Goal: Transaction & Acquisition: Purchase product/service

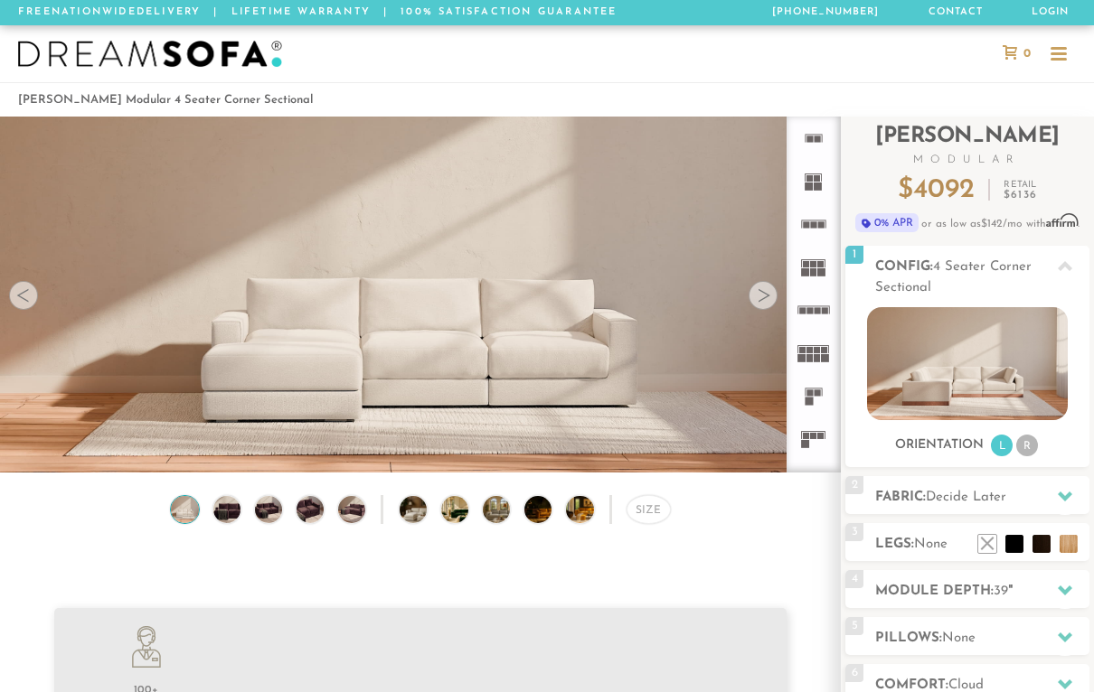
scroll to position [19262, 1094]
click at [819, 223] on rect at bounding box center [821, 224] width 6 height 6
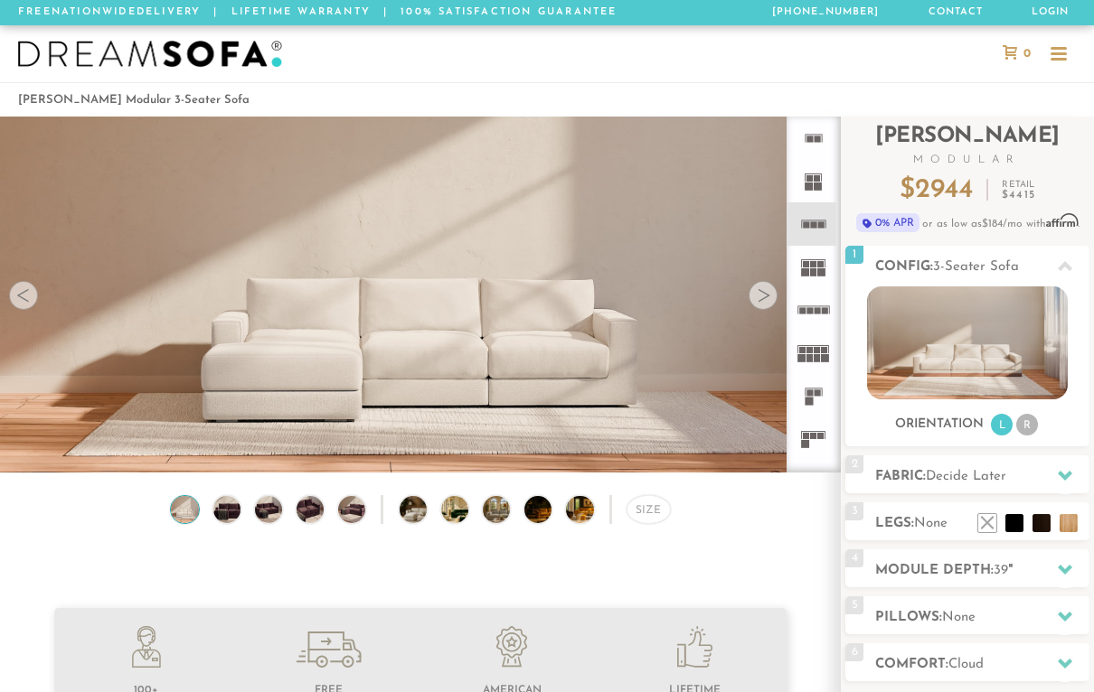
click at [825, 238] on icon at bounding box center [813, 223] width 43 height 43
click at [772, 309] on video at bounding box center [420, 260] width 841 height 420
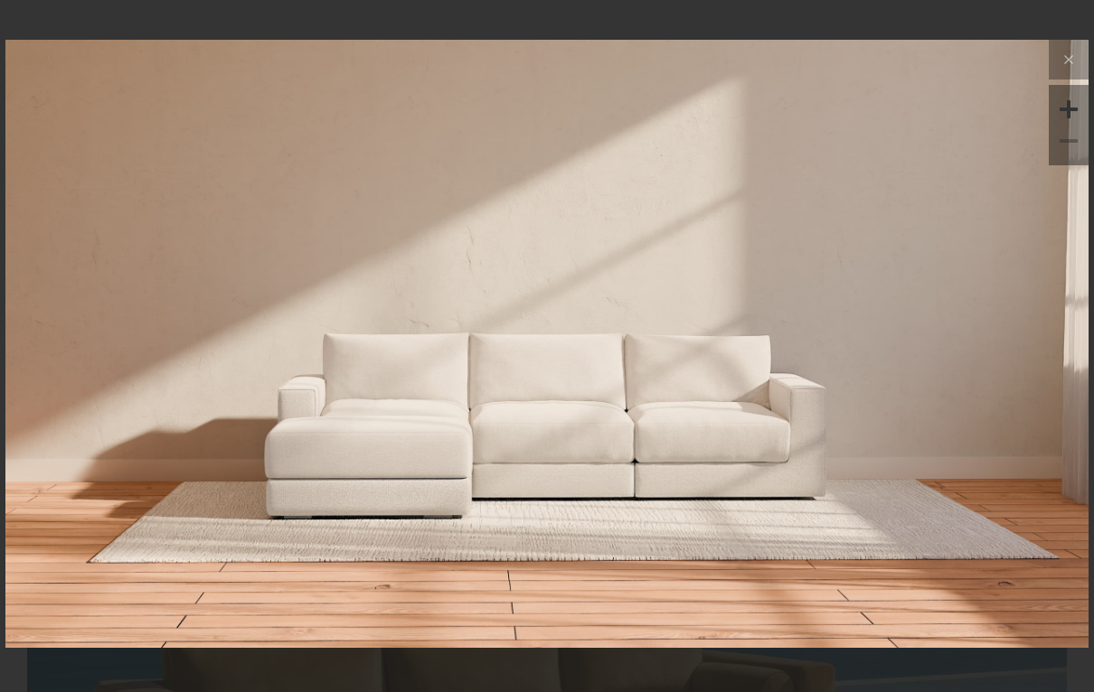
scroll to position [889, 0]
click at [1060, 71] on icon at bounding box center [1069, 60] width 22 height 22
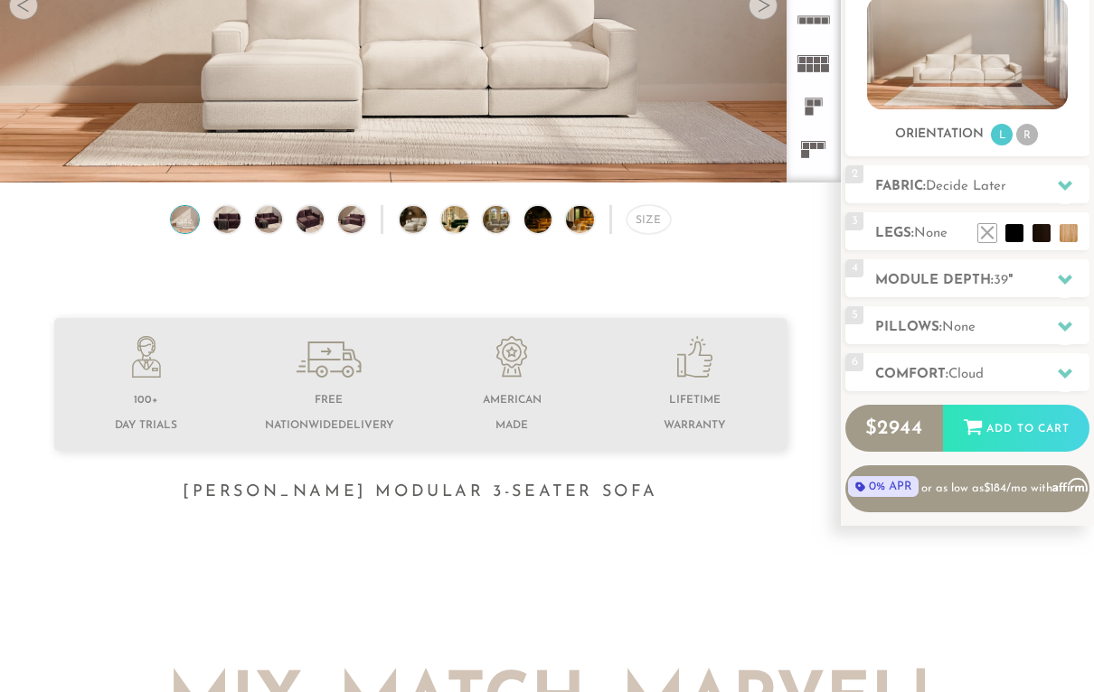
scroll to position [290, 0]
click at [1056, 287] on div at bounding box center [1065, 279] width 38 height 37
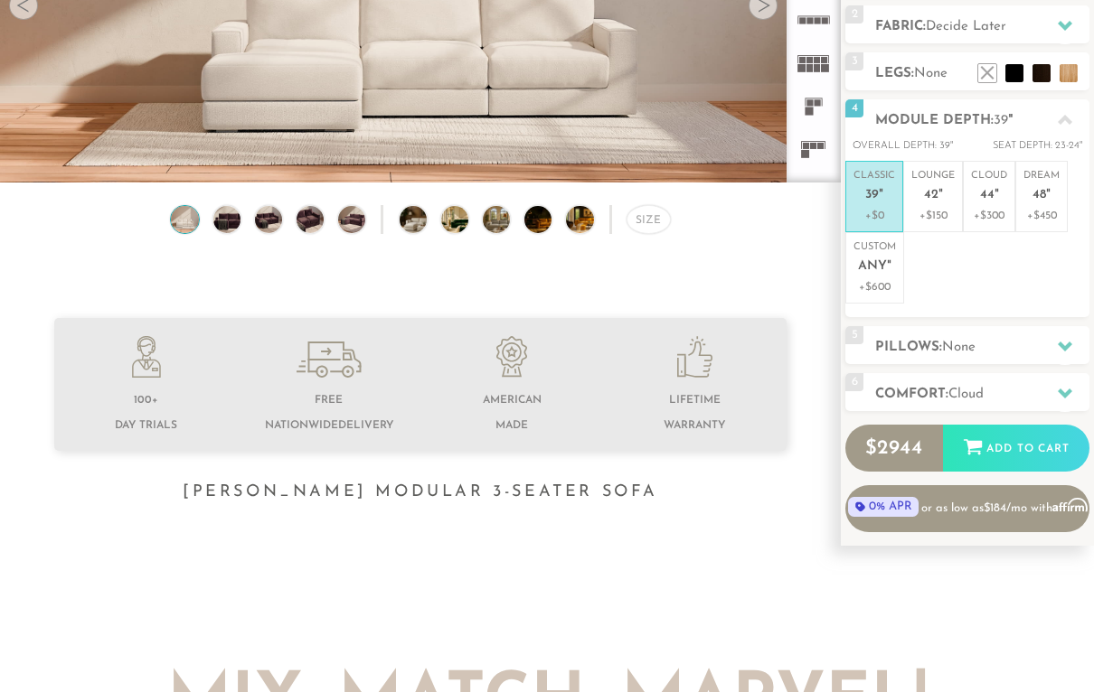
click at [930, 209] on p "+$150" at bounding box center [932, 216] width 43 height 16
click at [1060, 131] on div at bounding box center [1065, 119] width 38 height 37
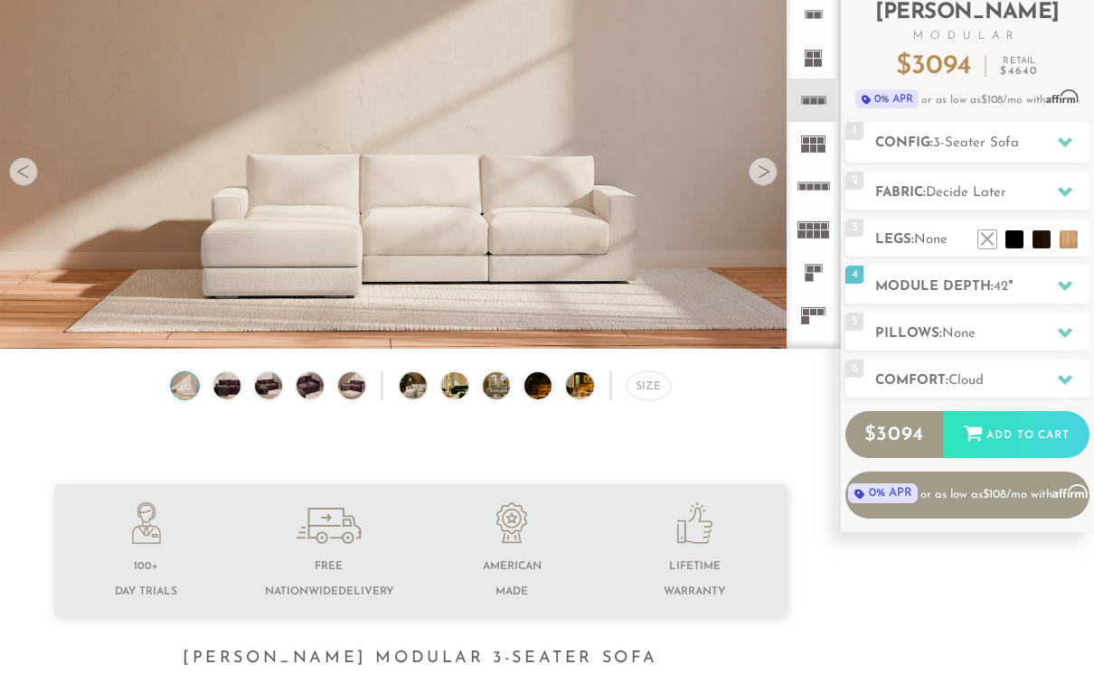
scroll to position [121, 0]
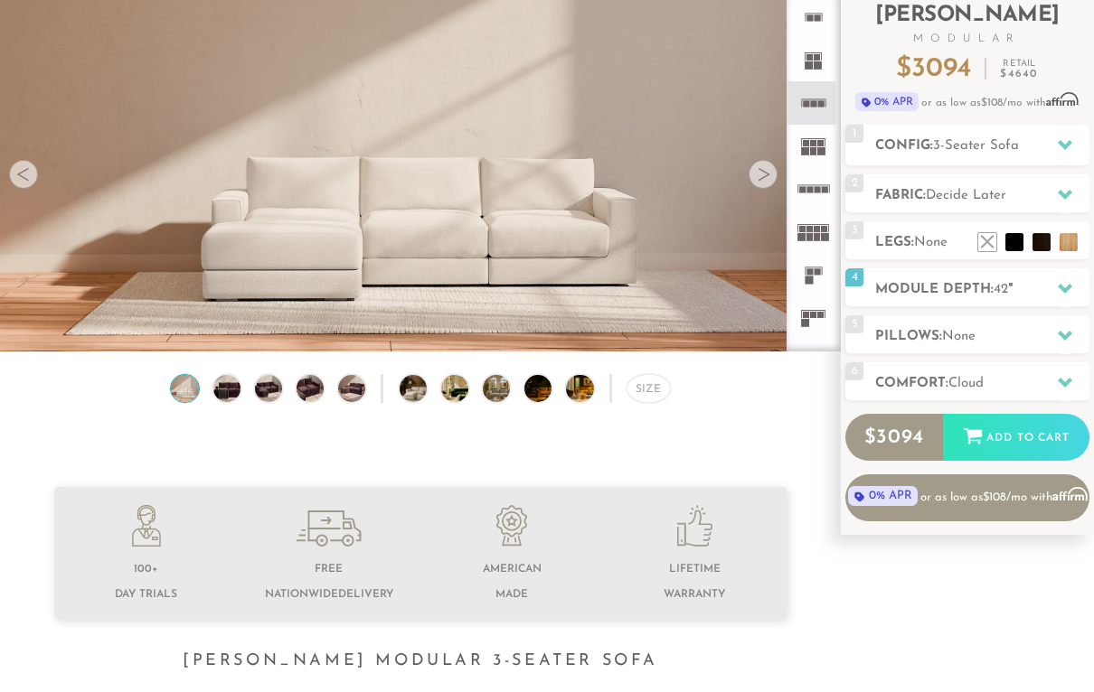
click at [1062, 342] on icon at bounding box center [1065, 335] width 14 height 14
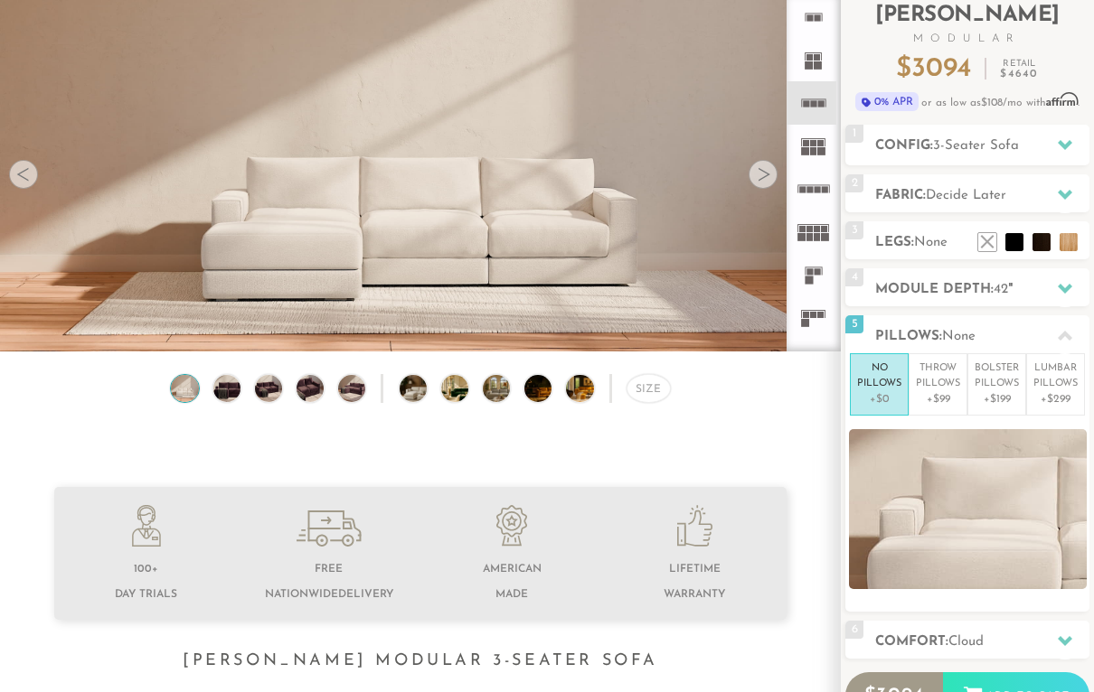
click at [943, 400] on p "+$99" at bounding box center [938, 399] width 44 height 16
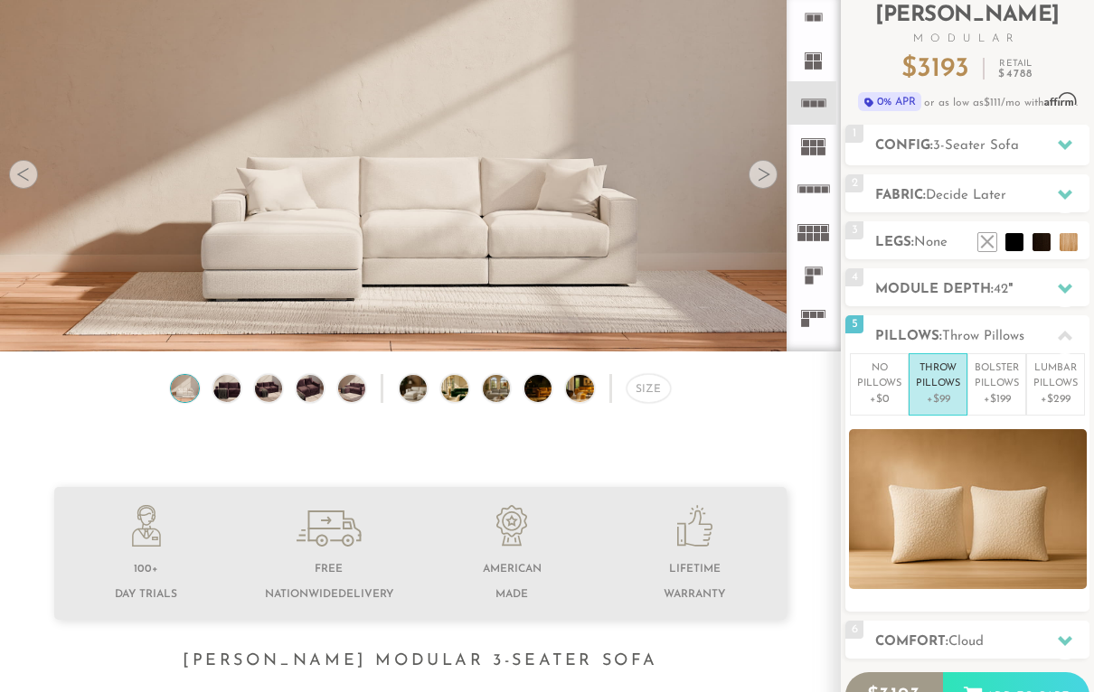
click at [1001, 398] on p "+$199" at bounding box center [996, 399] width 44 height 16
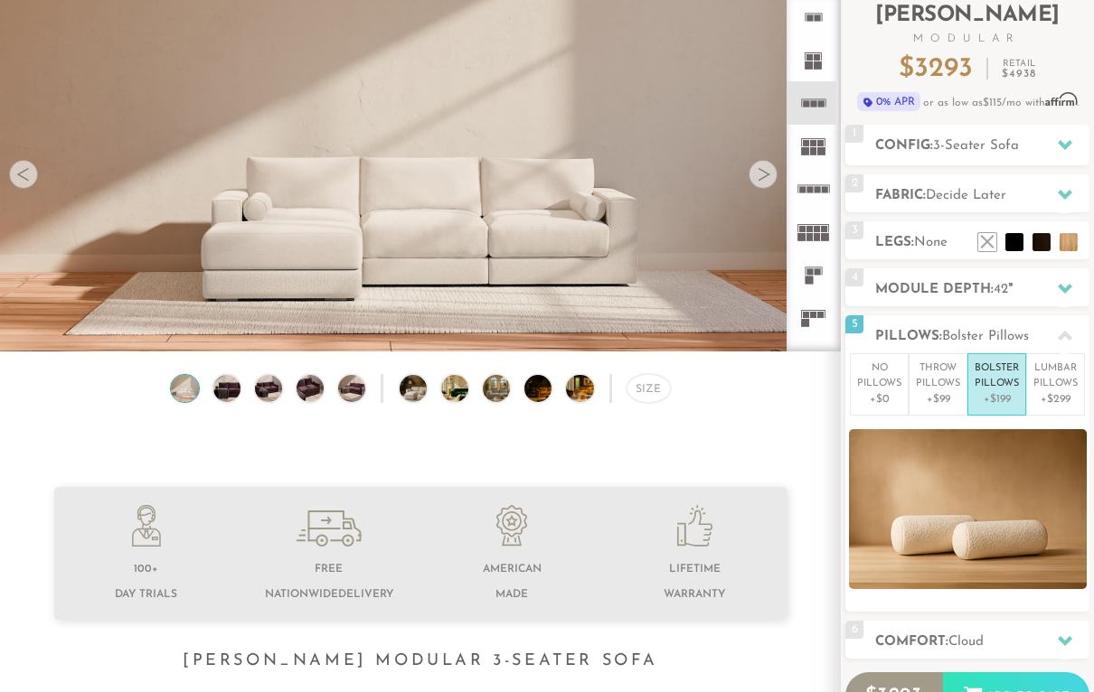
click at [1048, 393] on p "+$299" at bounding box center [1055, 399] width 44 height 16
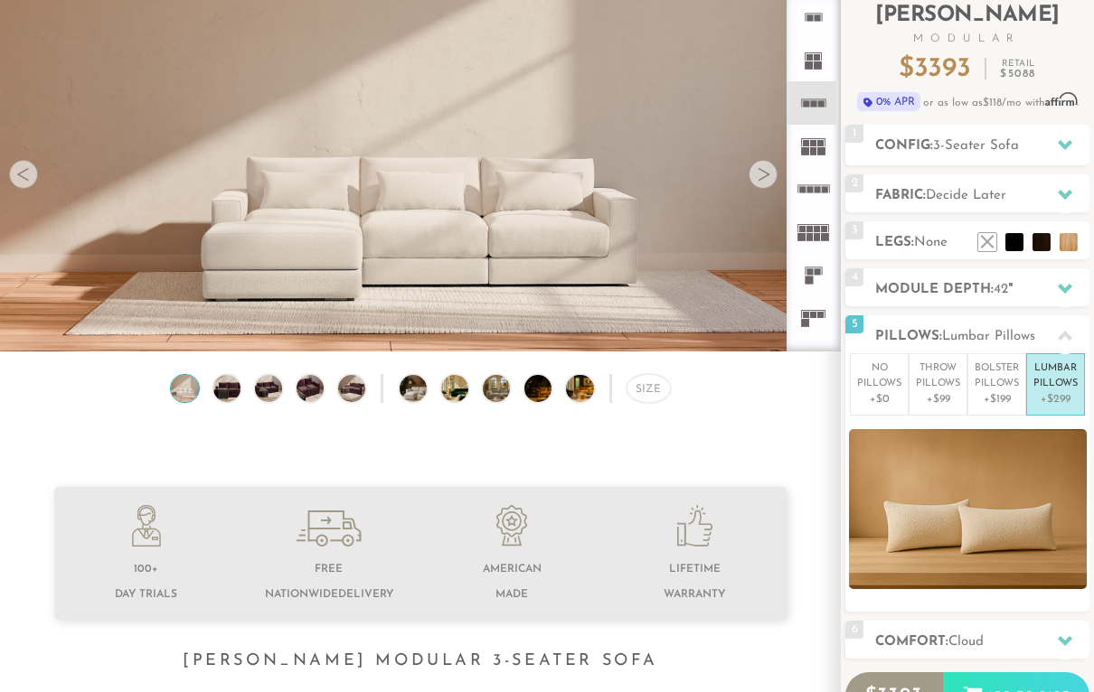
click at [875, 398] on p "+$0" at bounding box center [879, 399] width 44 height 16
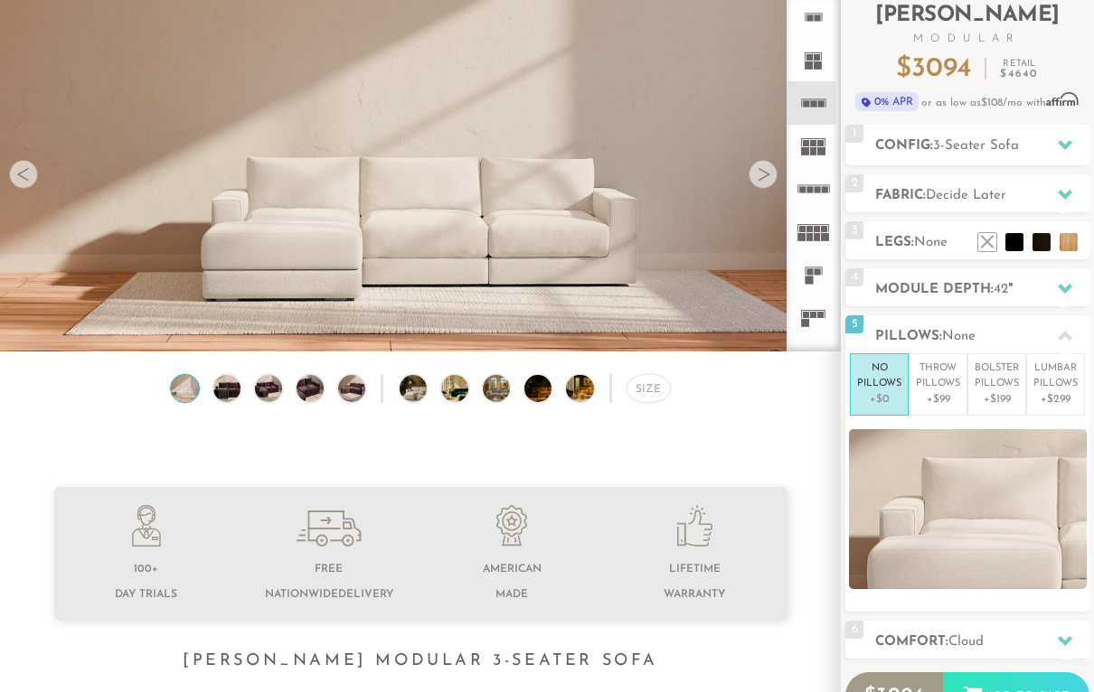
click at [1068, 344] on icon at bounding box center [1065, 336] width 14 height 14
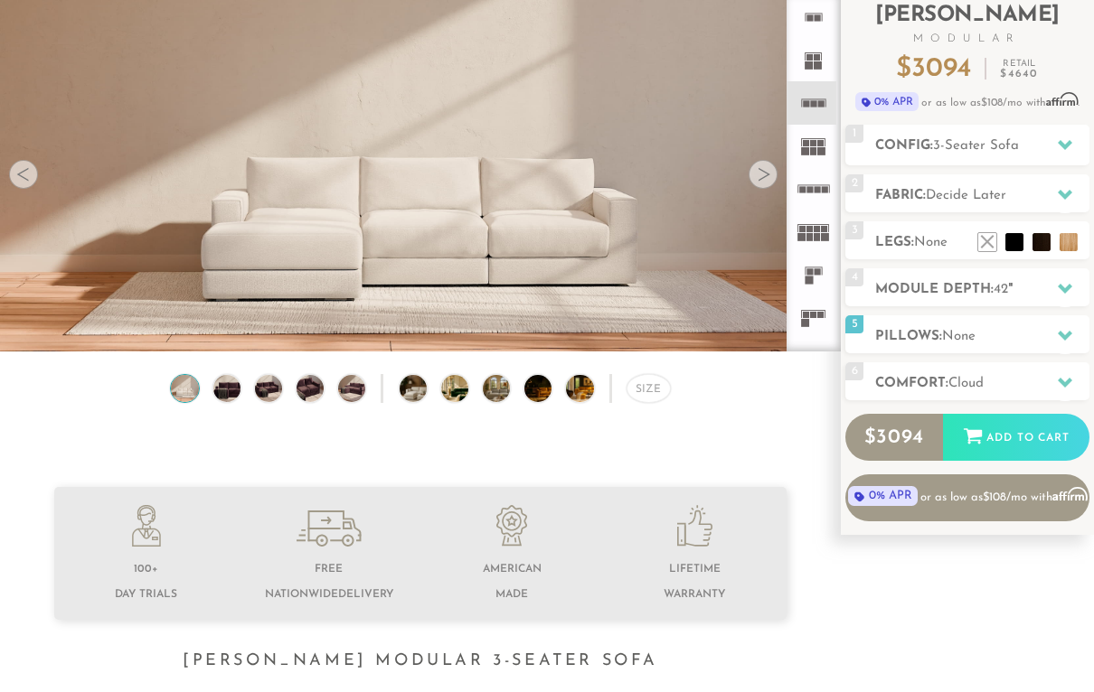
click at [1059, 391] on div at bounding box center [1065, 382] width 38 height 37
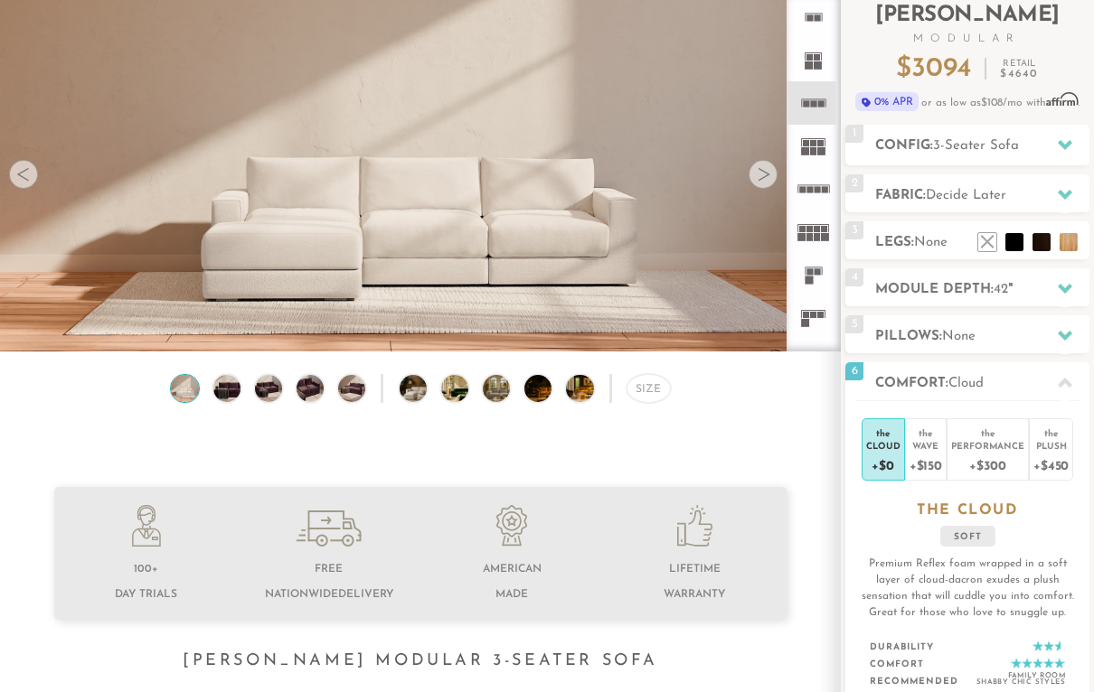
click at [1048, 449] on div "Plush" at bounding box center [1050, 445] width 35 height 13
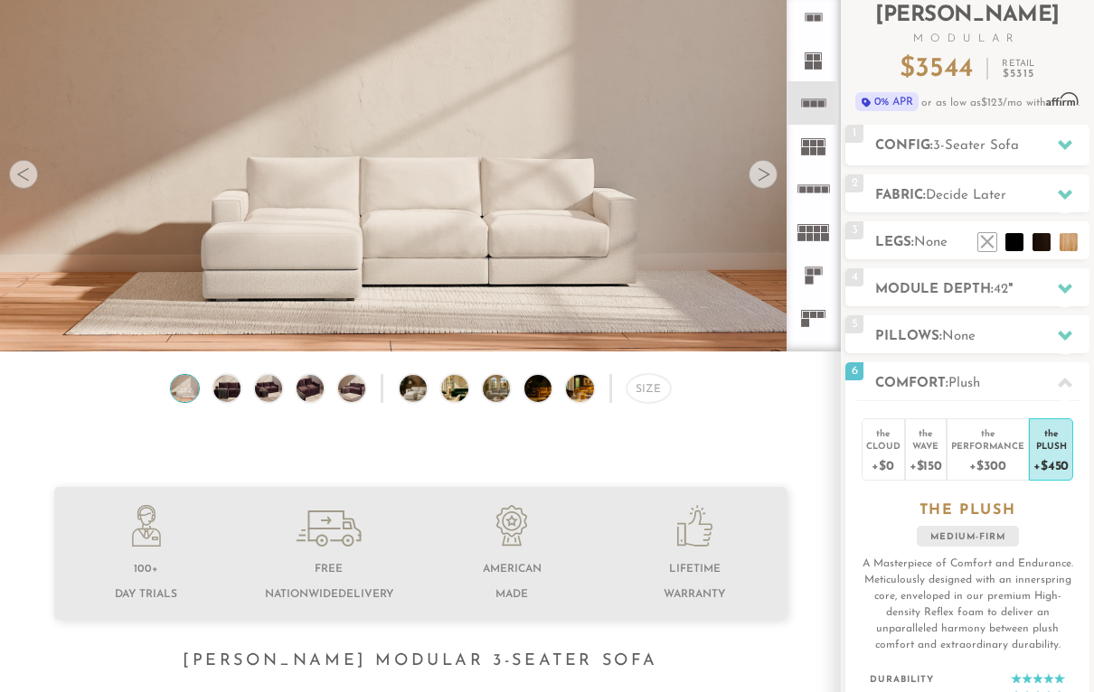
click at [1068, 389] on icon at bounding box center [1065, 383] width 14 height 14
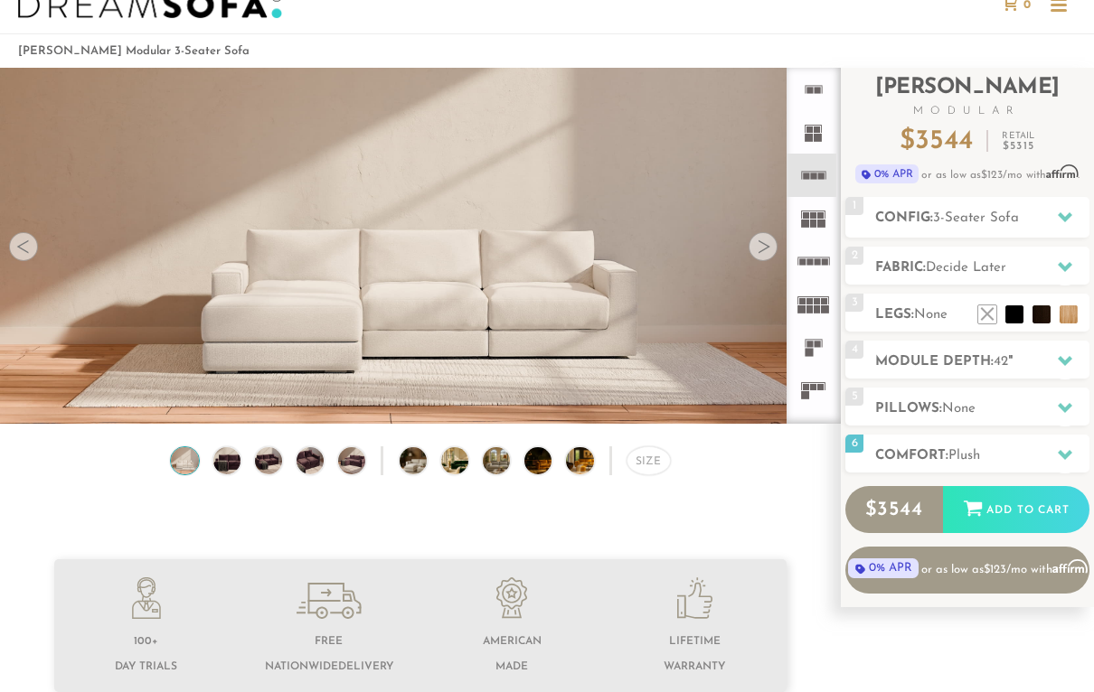
scroll to position [47, 0]
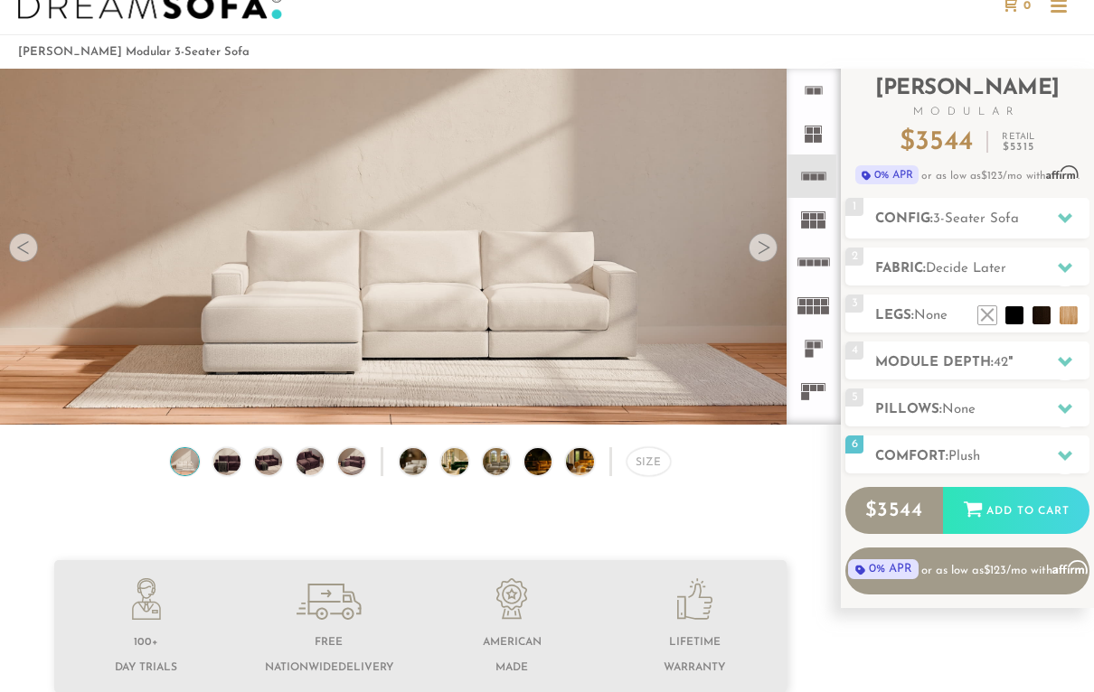
click at [1057, 278] on div at bounding box center [1065, 268] width 38 height 37
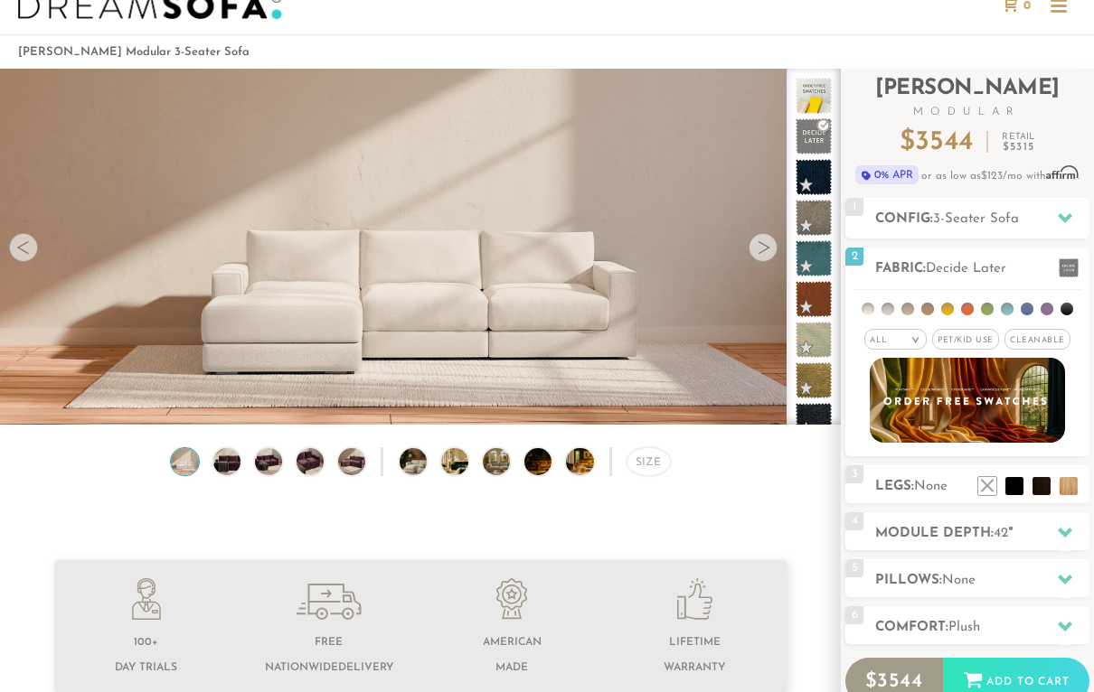
click at [1040, 344] on span "Cleanable x" at bounding box center [1037, 339] width 66 height 21
click at [925, 314] on li at bounding box center [927, 309] width 13 height 13
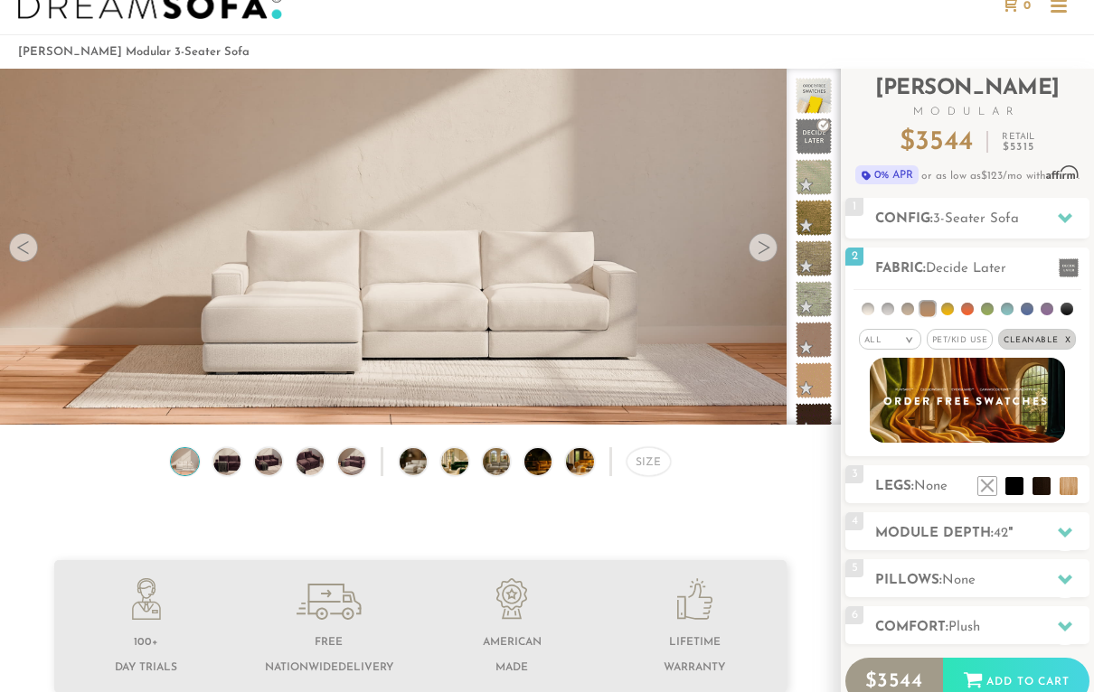
click at [949, 314] on li at bounding box center [947, 309] width 13 height 13
click at [964, 314] on li at bounding box center [967, 309] width 13 height 13
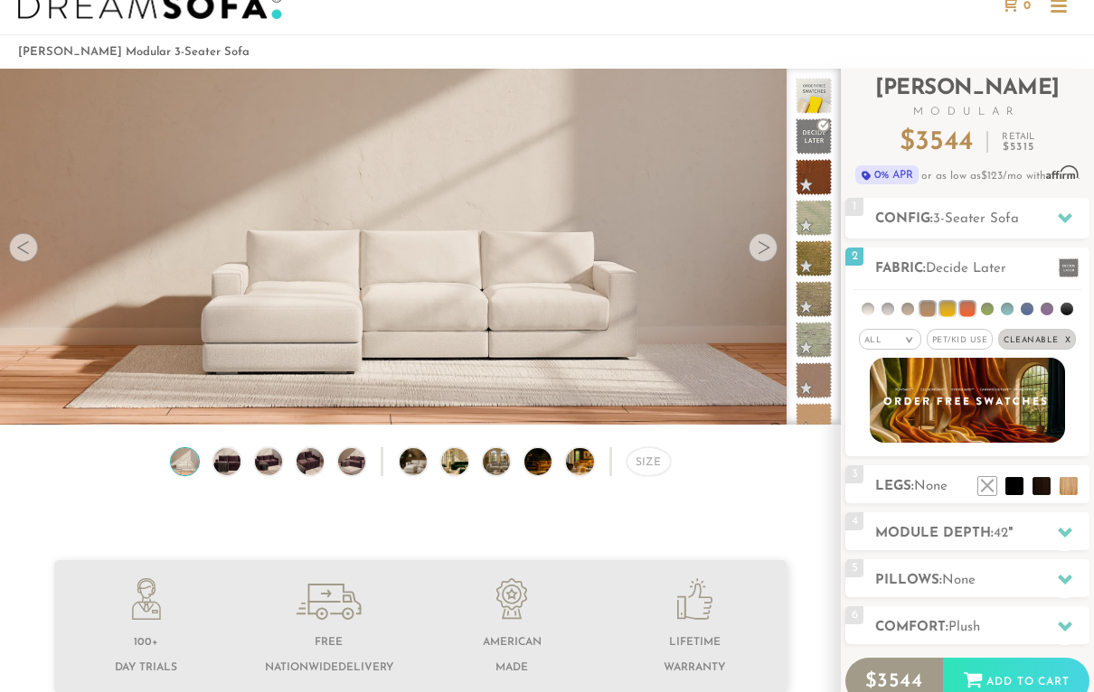
click at [989, 313] on li at bounding box center [987, 309] width 13 height 13
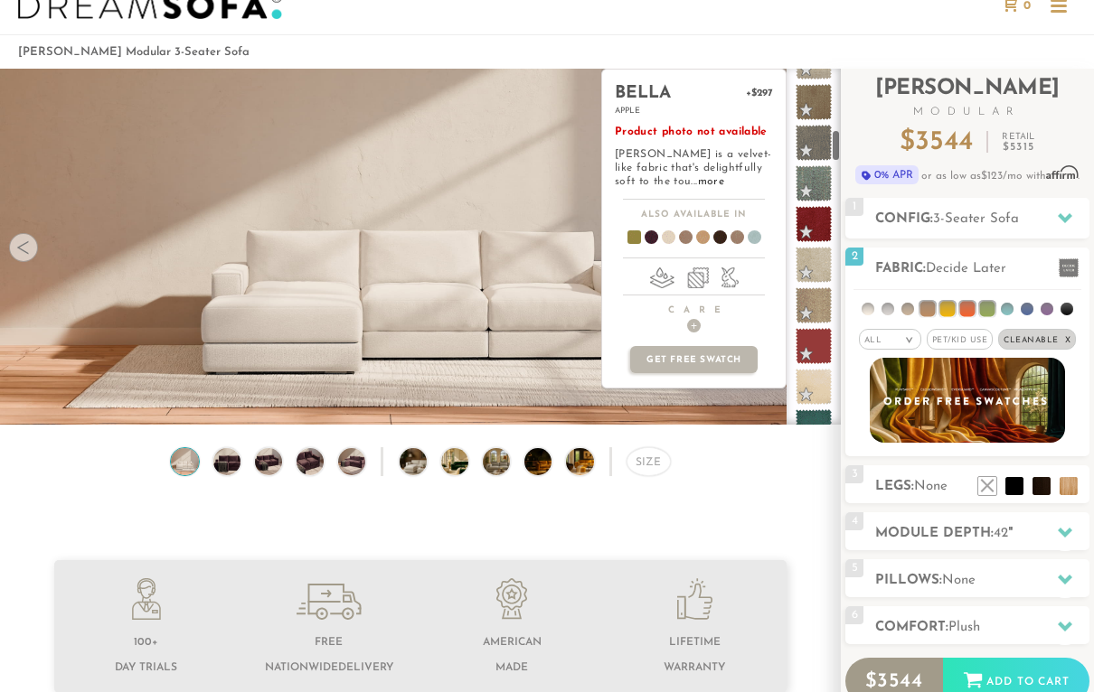
scroll to position [668, 0]
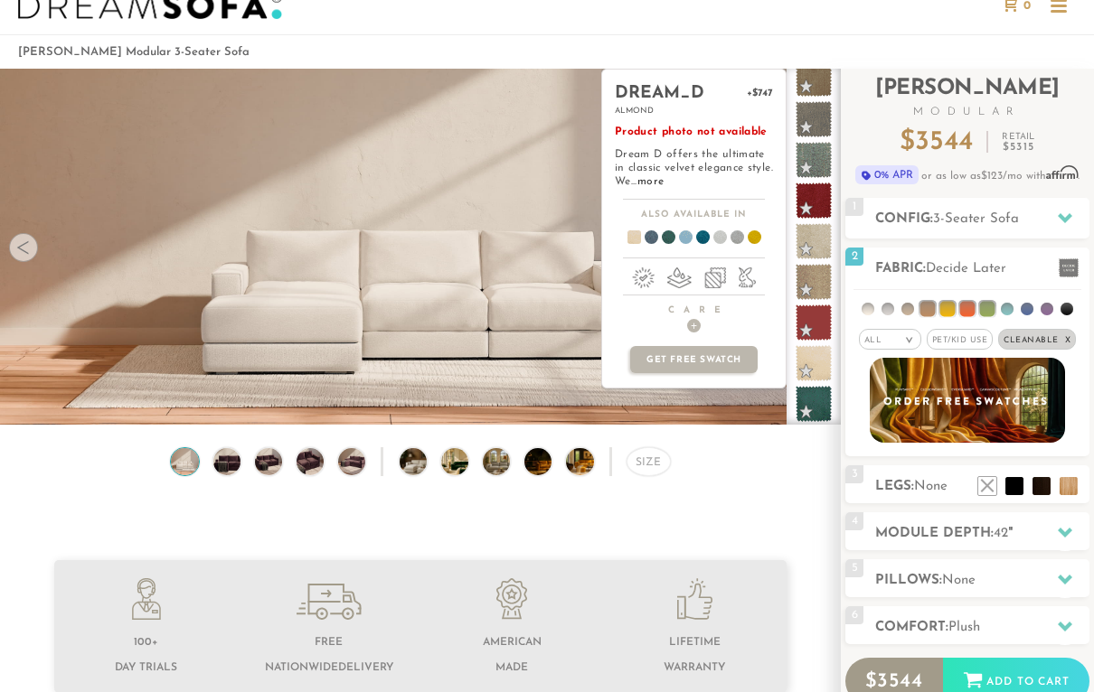
click at [1009, 310] on li at bounding box center [1007, 309] width 13 height 13
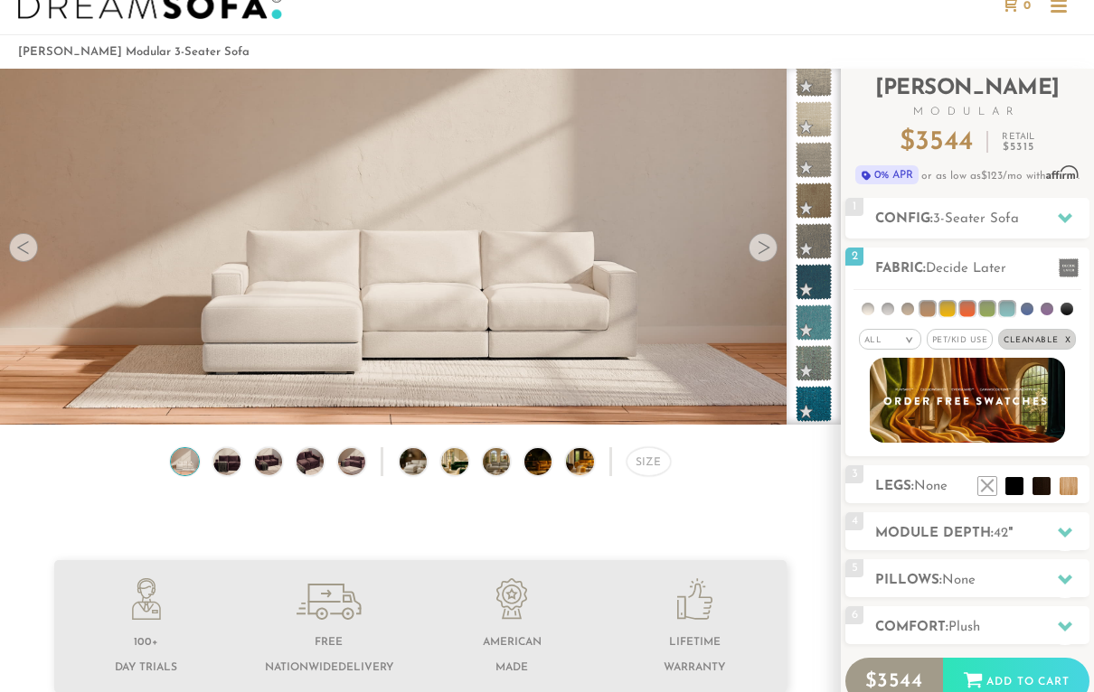
click at [1069, 306] on li at bounding box center [1066, 309] width 13 height 13
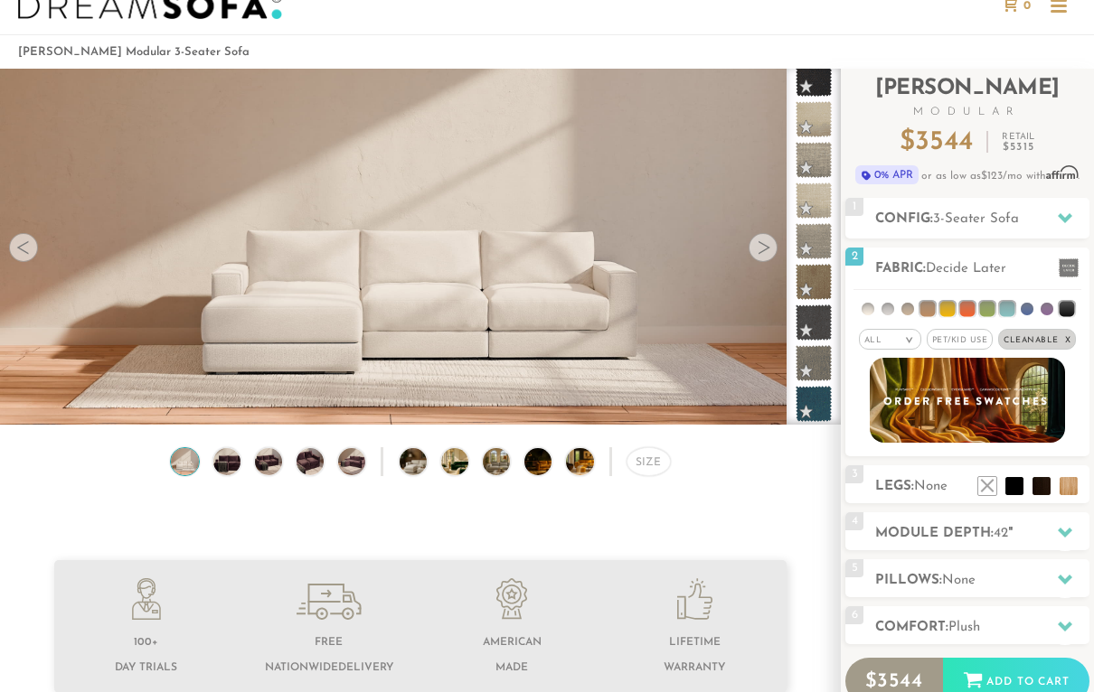
click at [874, 310] on li at bounding box center [867, 309] width 13 height 13
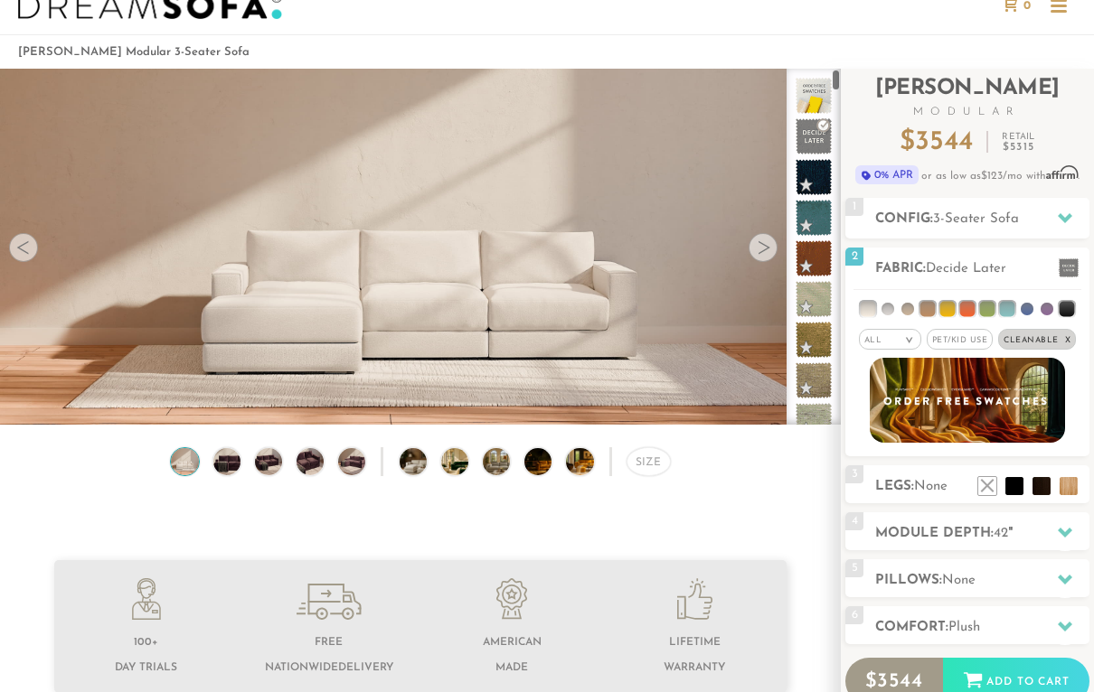
scroll to position [0, 0]
click at [876, 313] on li at bounding box center [868, 309] width 15 height 15
click at [888, 314] on li at bounding box center [887, 309] width 13 height 13
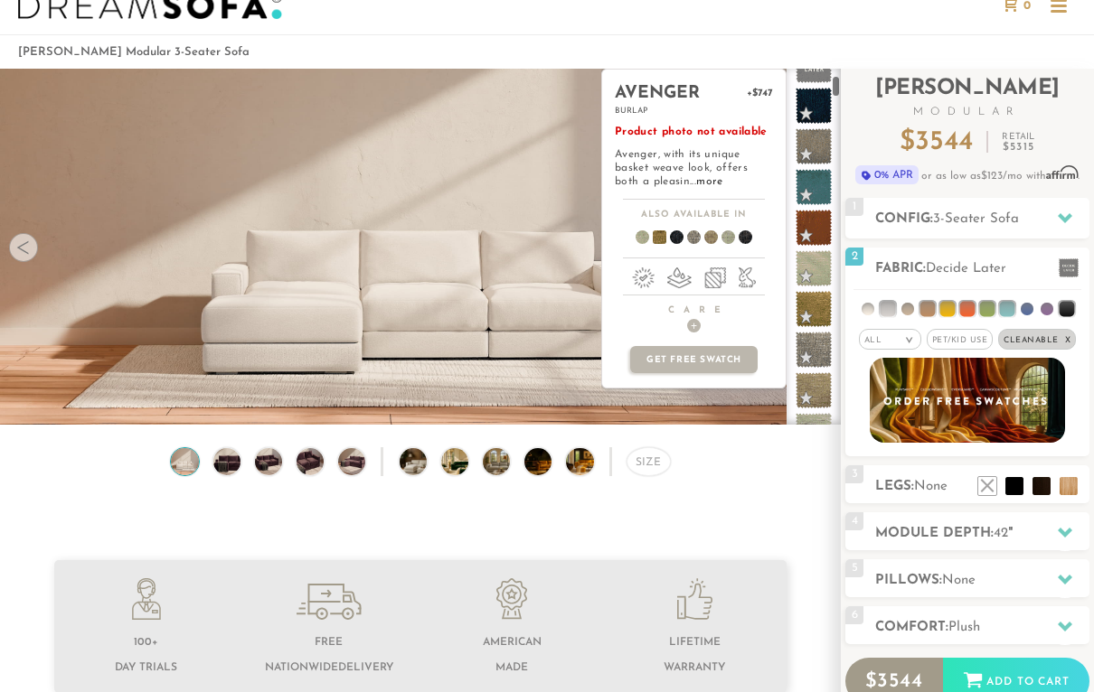
scroll to position [205, 0]
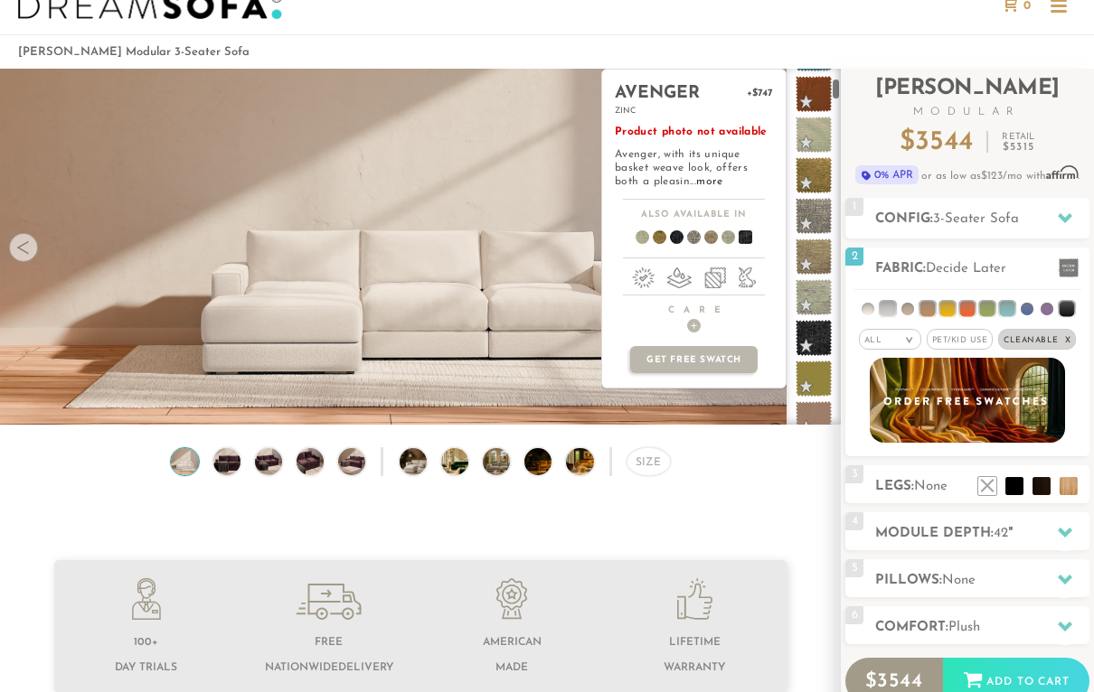
click at [822, 340] on span at bounding box center [813, 338] width 36 height 36
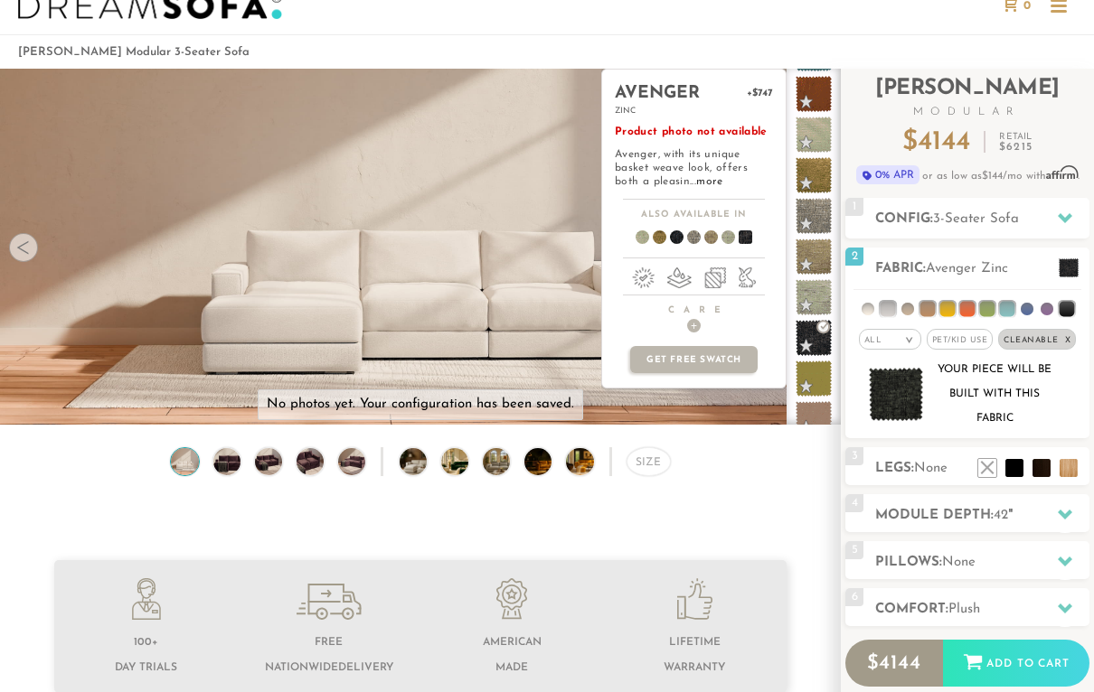
click at [931, 311] on li at bounding box center [927, 309] width 15 height 15
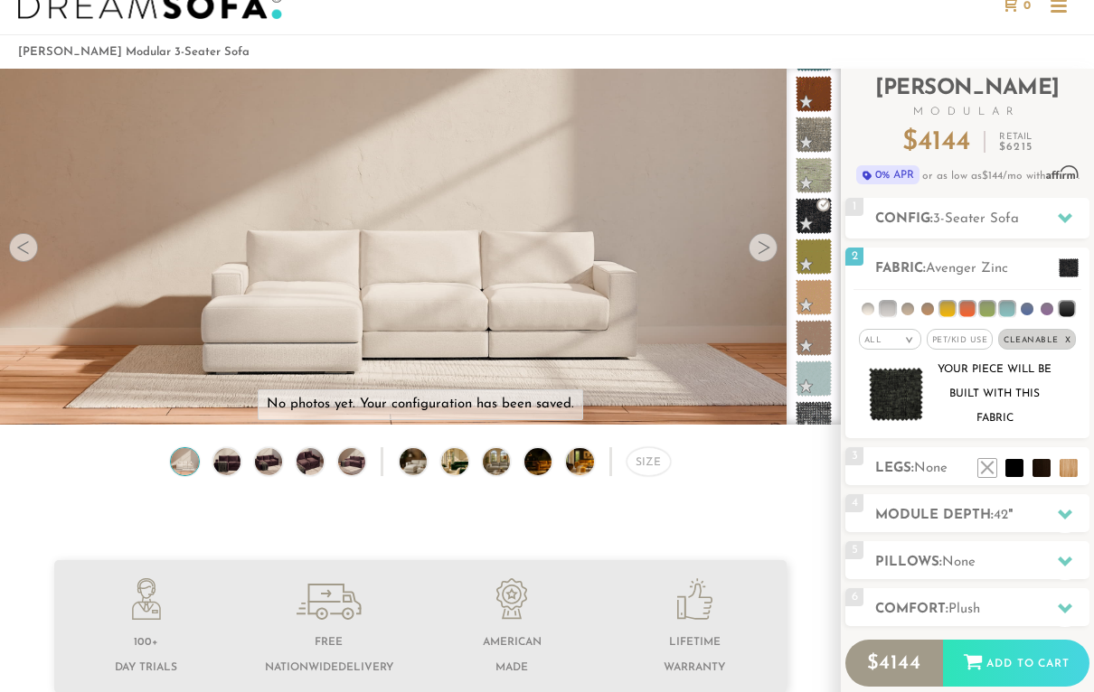
click at [901, 399] on img at bounding box center [896, 394] width 55 height 52
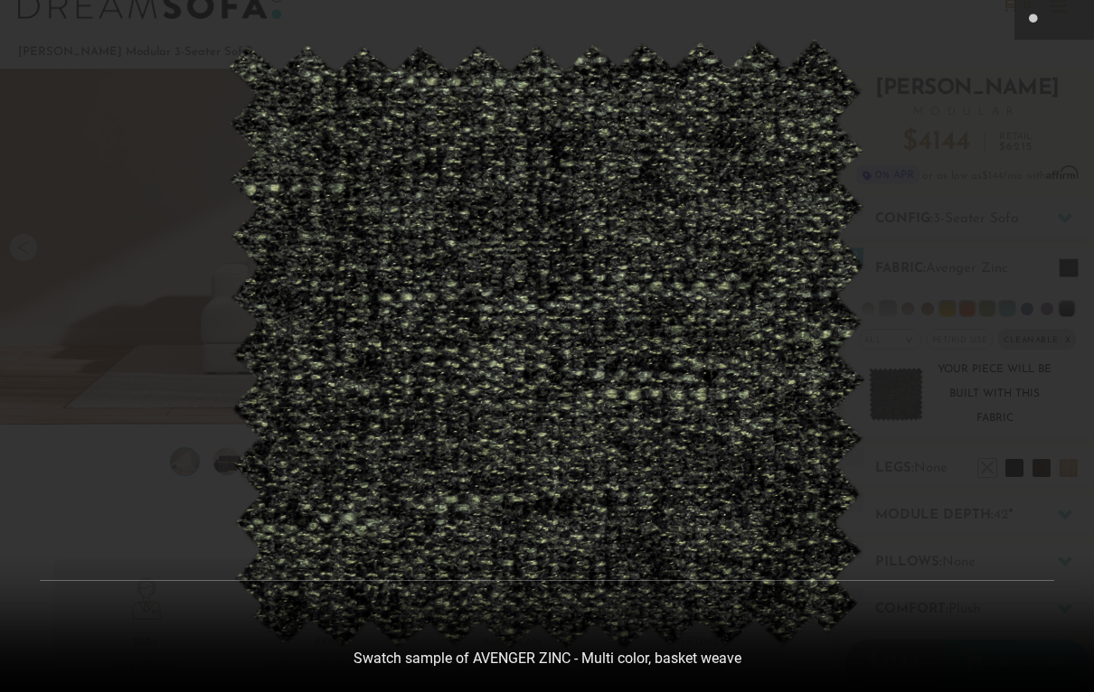
click at [1046, 32] on button at bounding box center [1034, 20] width 40 height 40
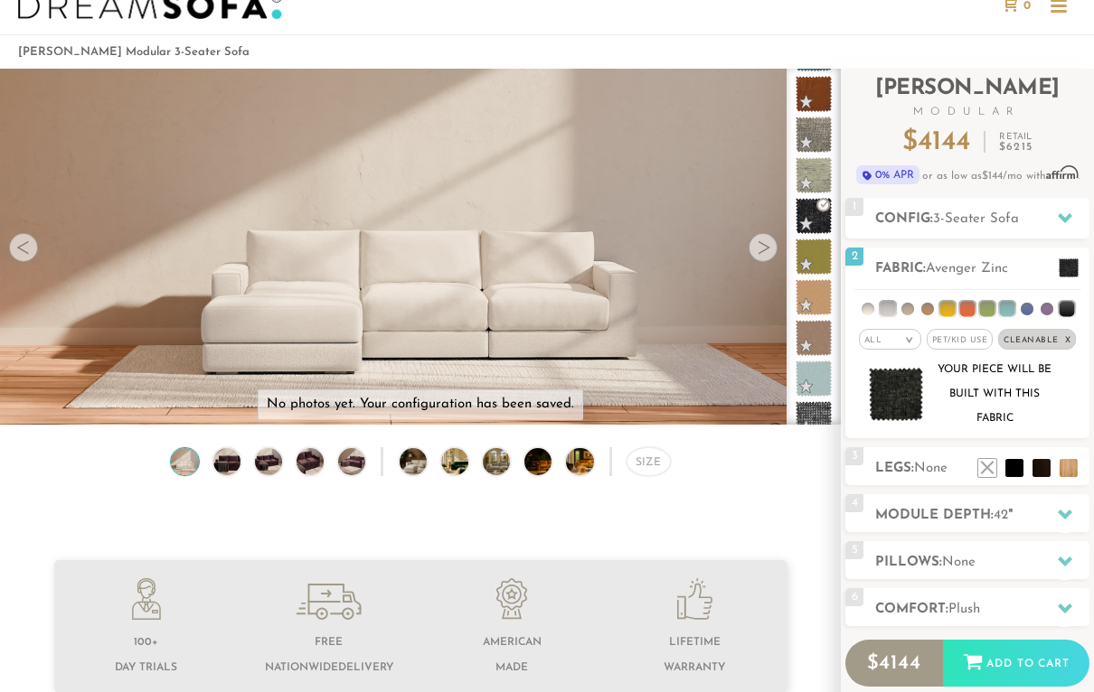
click at [965, 266] on span "Avenger Zinc" at bounding box center [967, 269] width 82 height 14
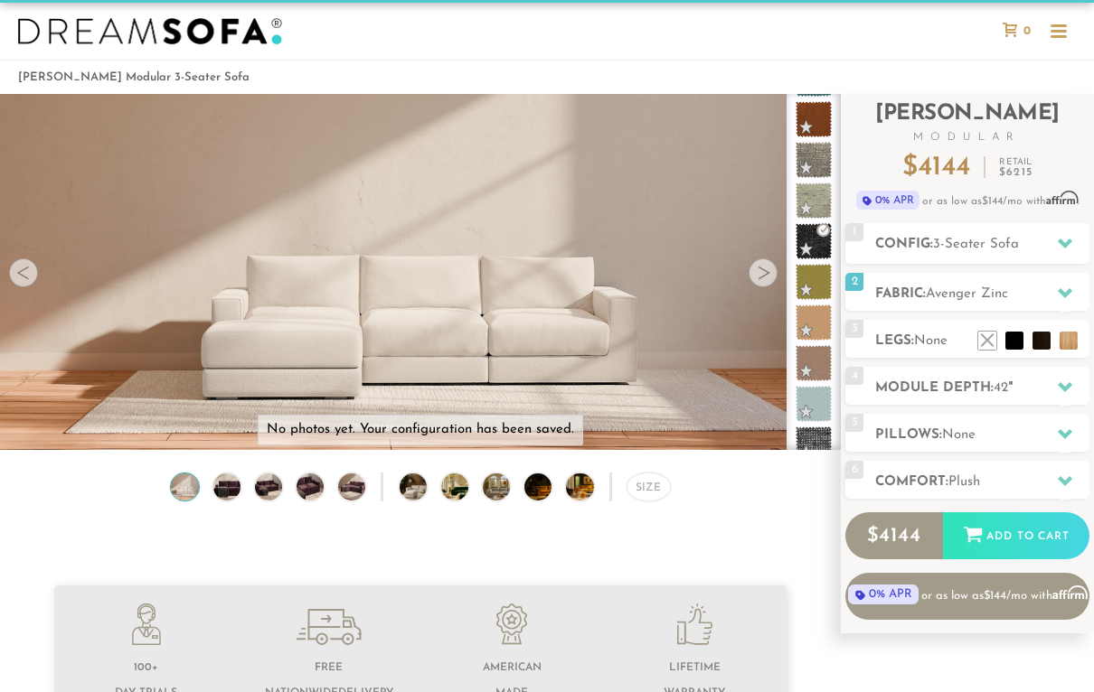
scroll to position [0, 0]
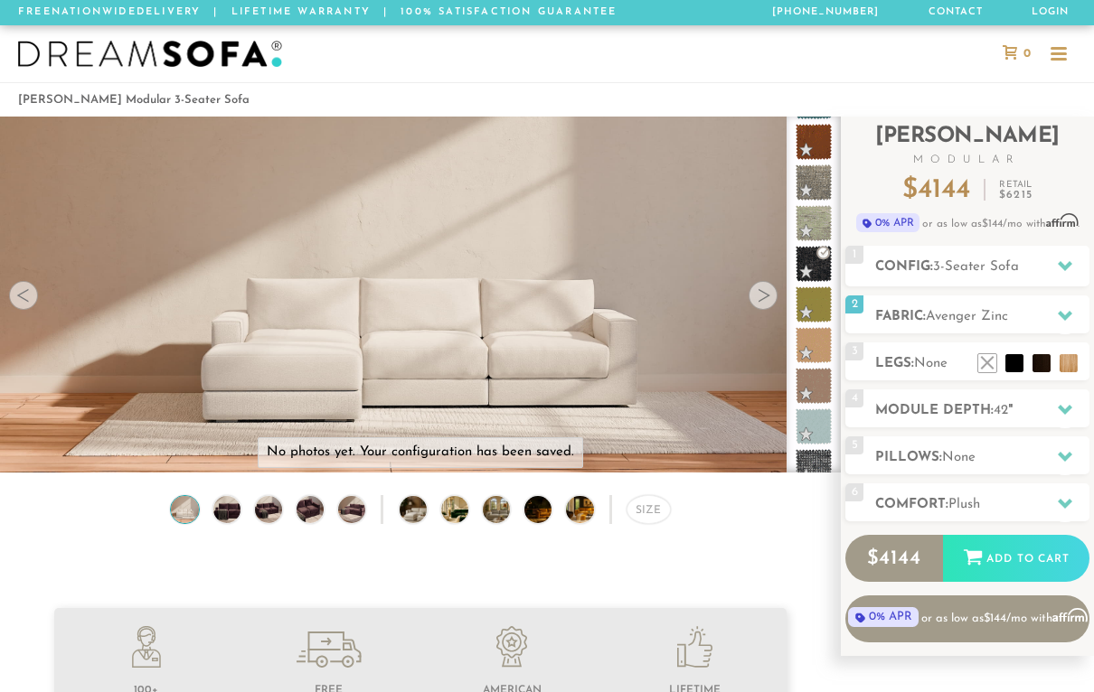
click at [1059, 315] on icon at bounding box center [1065, 315] width 14 height 14
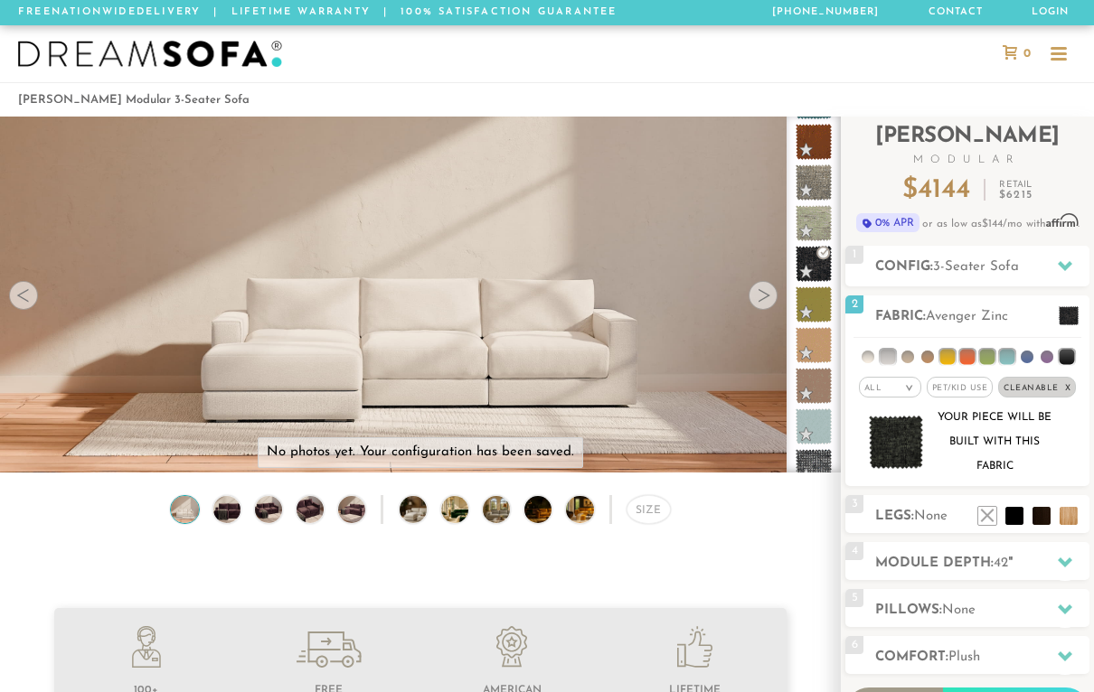
click at [909, 360] on li at bounding box center [907, 357] width 13 height 13
click at [873, 355] on li at bounding box center [867, 357] width 13 height 13
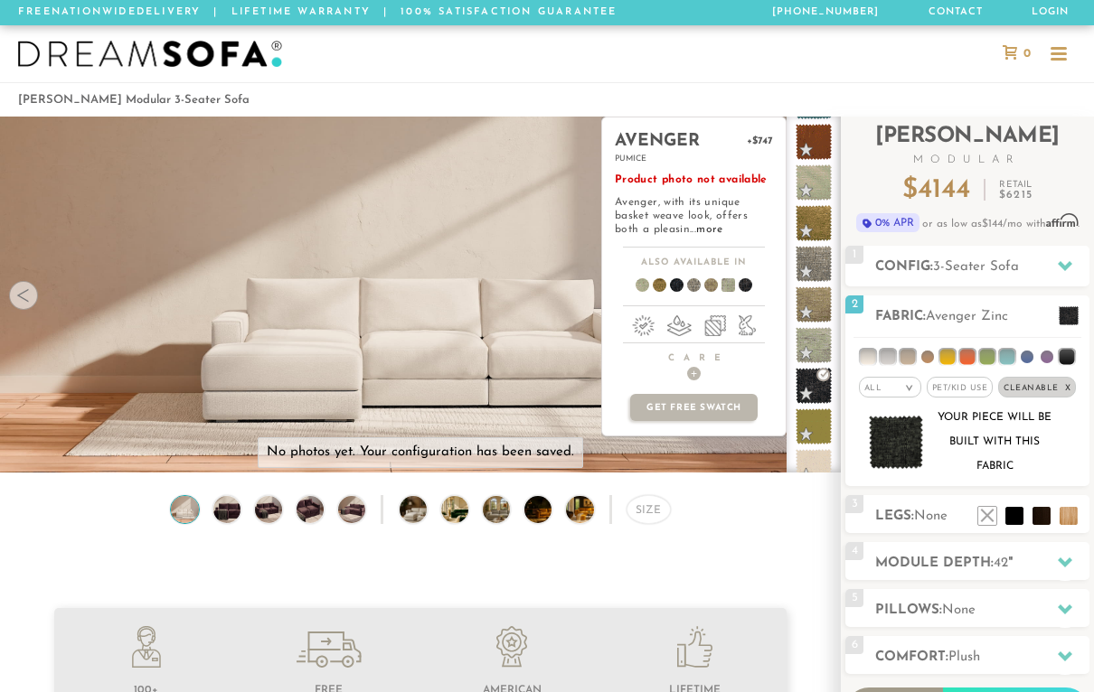
click at [819, 353] on span at bounding box center [813, 345] width 36 height 36
click at [1022, 313] on span "Avenger Pumice" at bounding box center [975, 317] width 99 height 14
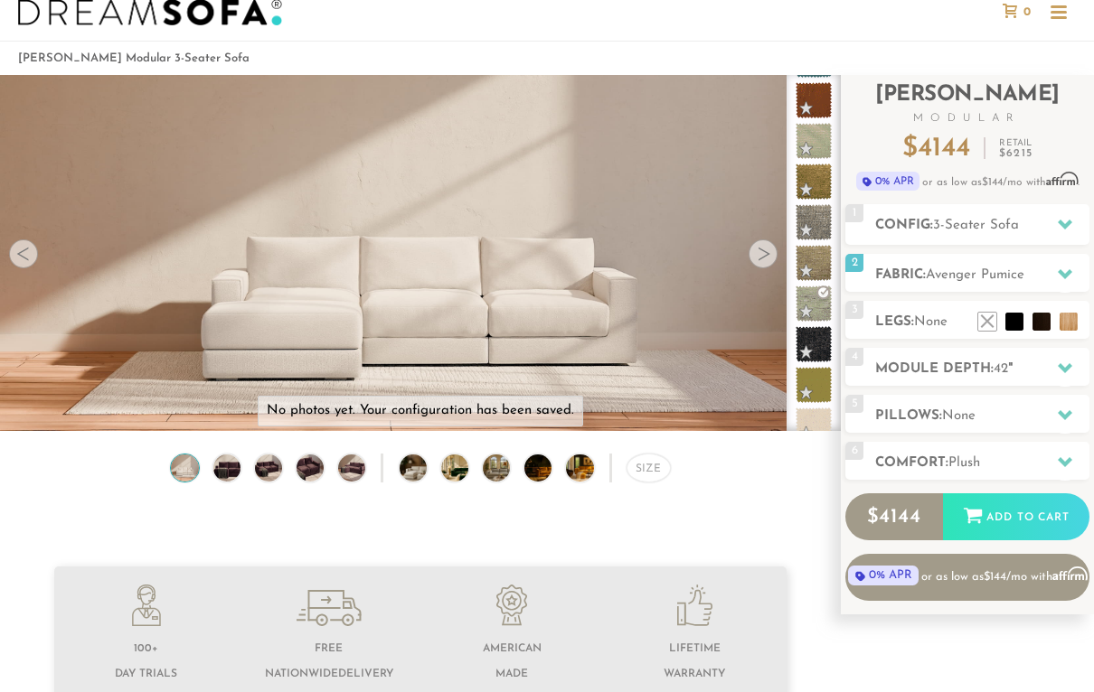
scroll to position [28, 0]
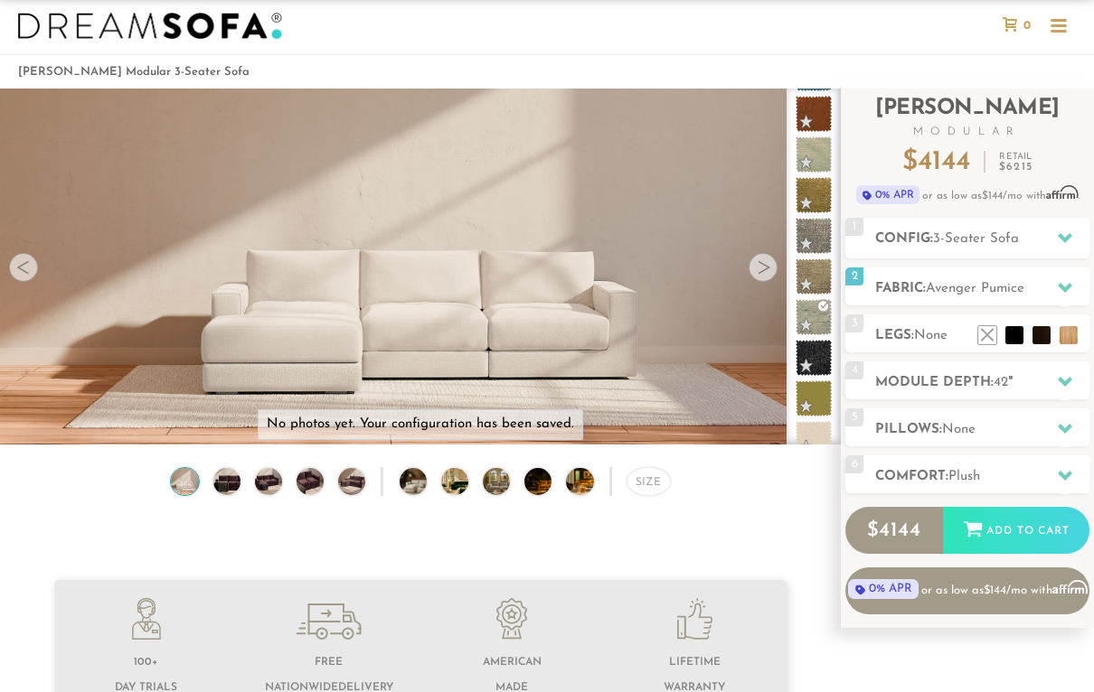
click at [994, 339] on li at bounding box center [987, 335] width 18 height 18
click at [1037, 398] on div "4 Module Depth: 42 "" at bounding box center [967, 381] width 244 height 38
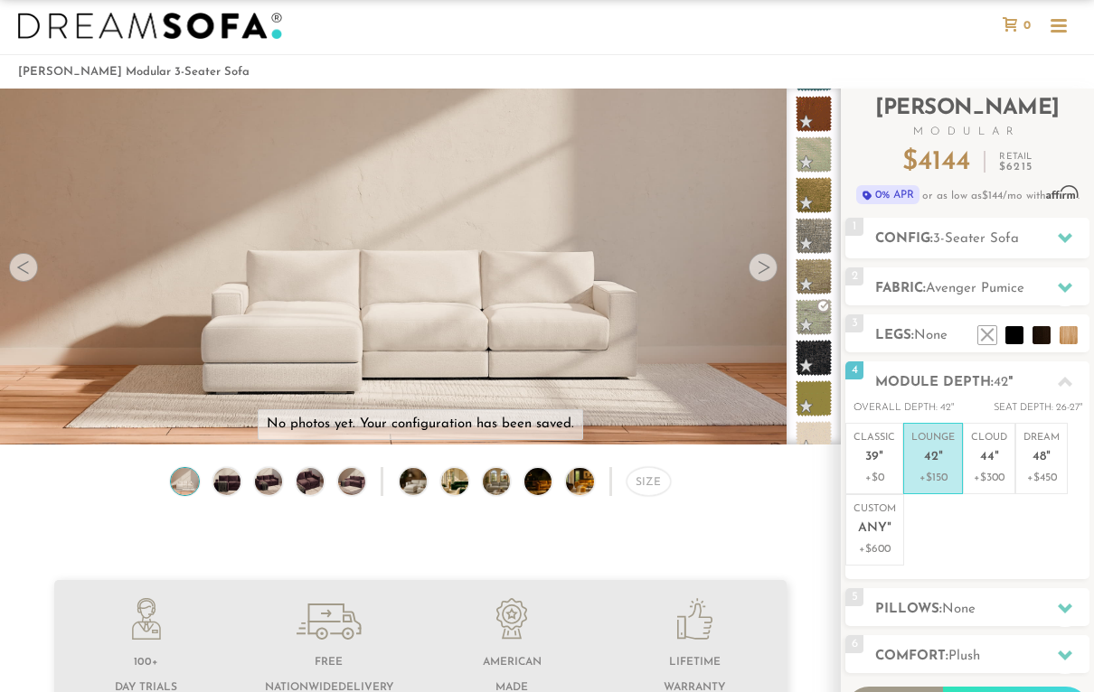
click at [1070, 387] on icon at bounding box center [1065, 382] width 14 height 10
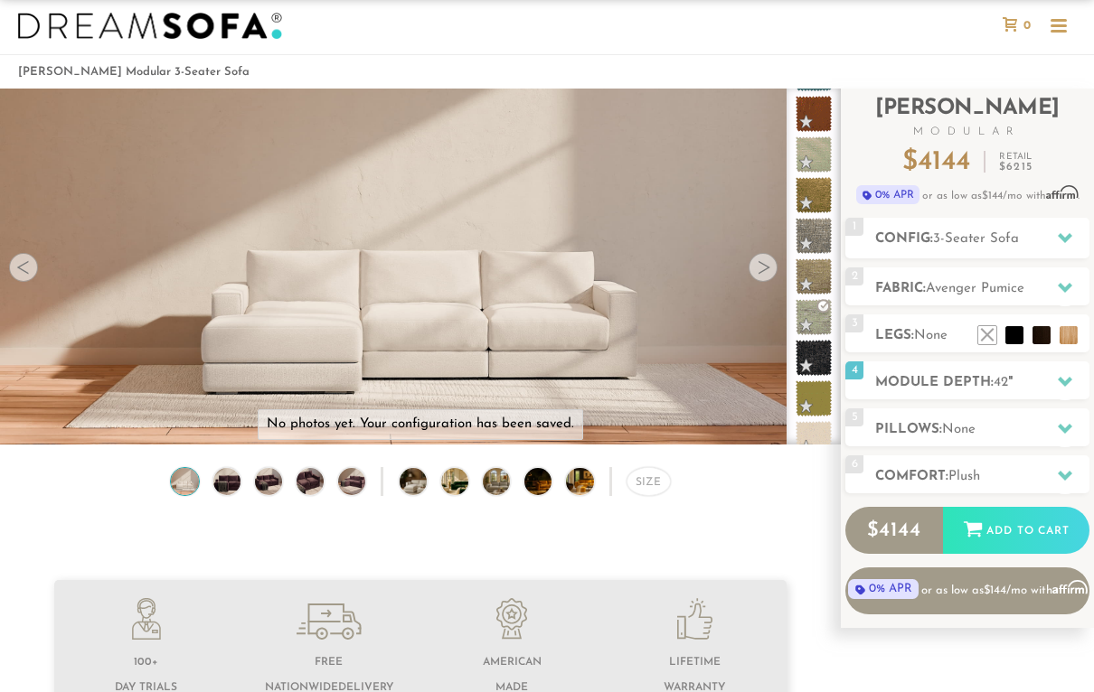
click at [1057, 284] on div at bounding box center [1065, 287] width 38 height 37
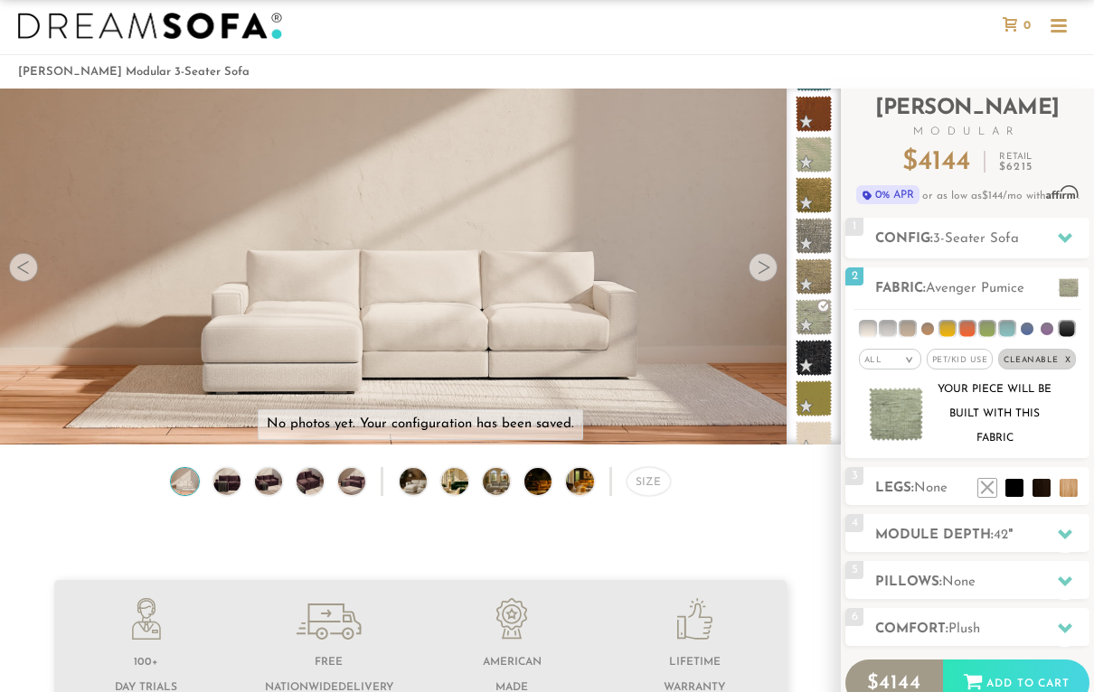
click at [1068, 297] on span at bounding box center [1069, 287] width 20 height 19
click at [992, 284] on span "Avenger Pumice" at bounding box center [975, 289] width 99 height 14
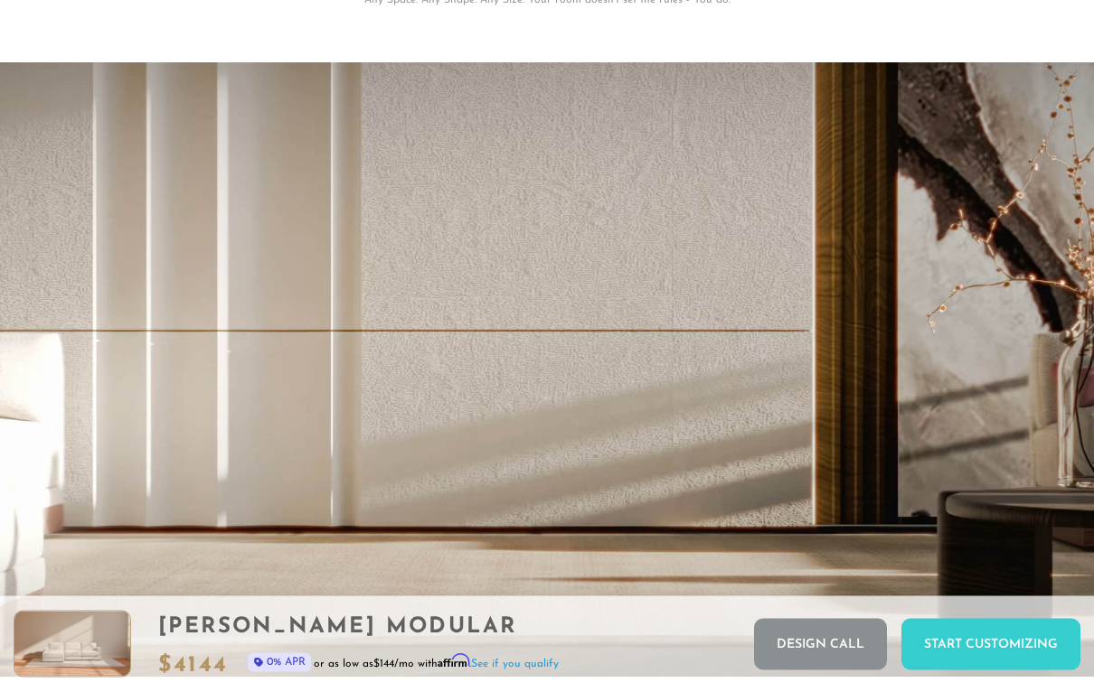
scroll to position [3077, 0]
